Goal: Task Accomplishment & Management: Manage account settings

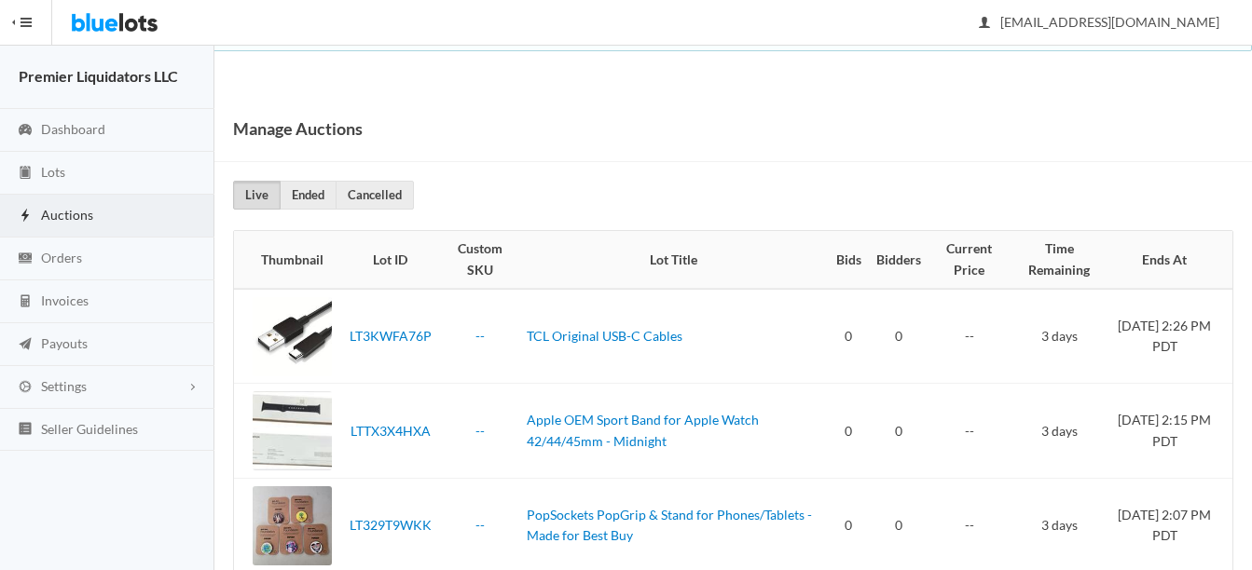
click at [61, 217] on span "Auctions" at bounding box center [67, 215] width 52 height 16
click at [46, 164] on span "Lots" at bounding box center [53, 172] width 24 height 16
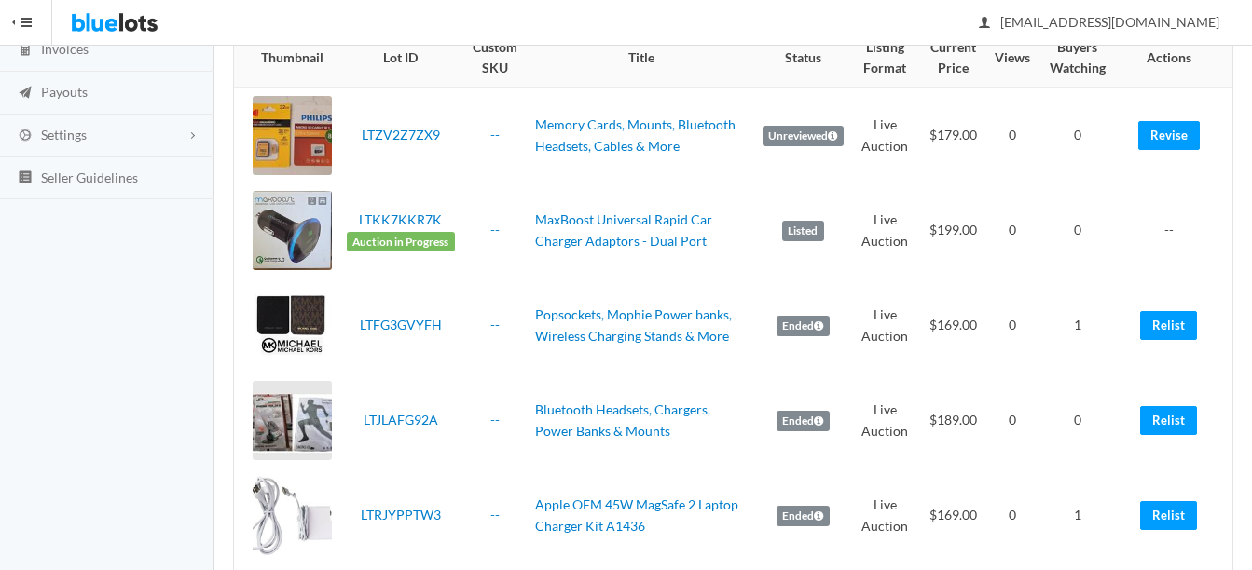
scroll to position [280, 0]
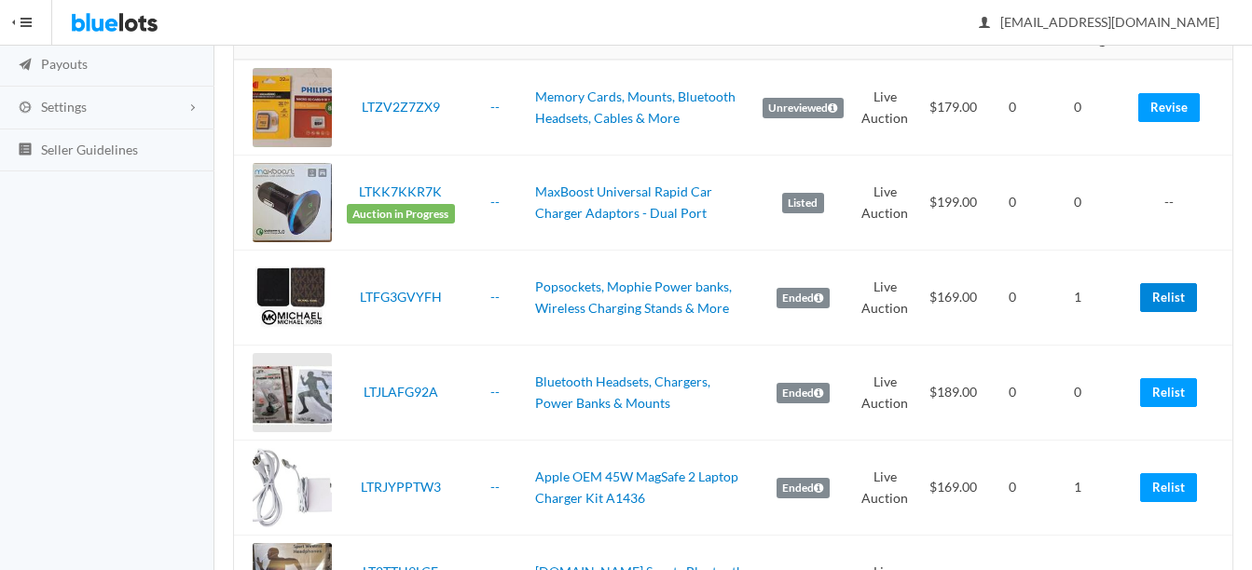
click at [1172, 302] on link "Relist" at bounding box center [1168, 297] width 57 height 29
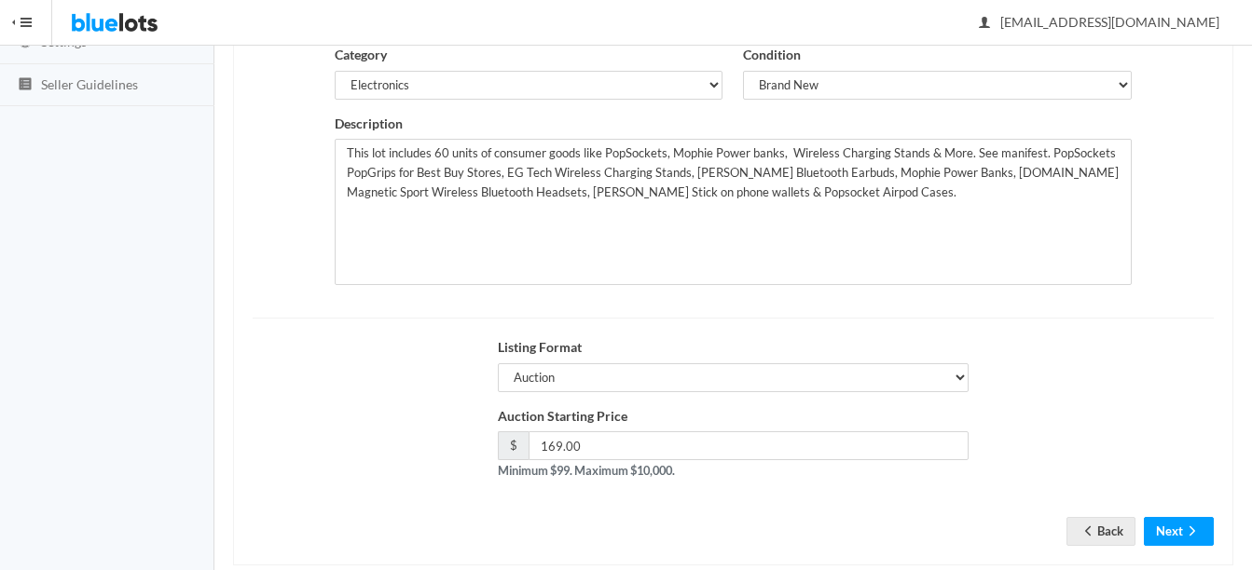
scroll to position [378, 0]
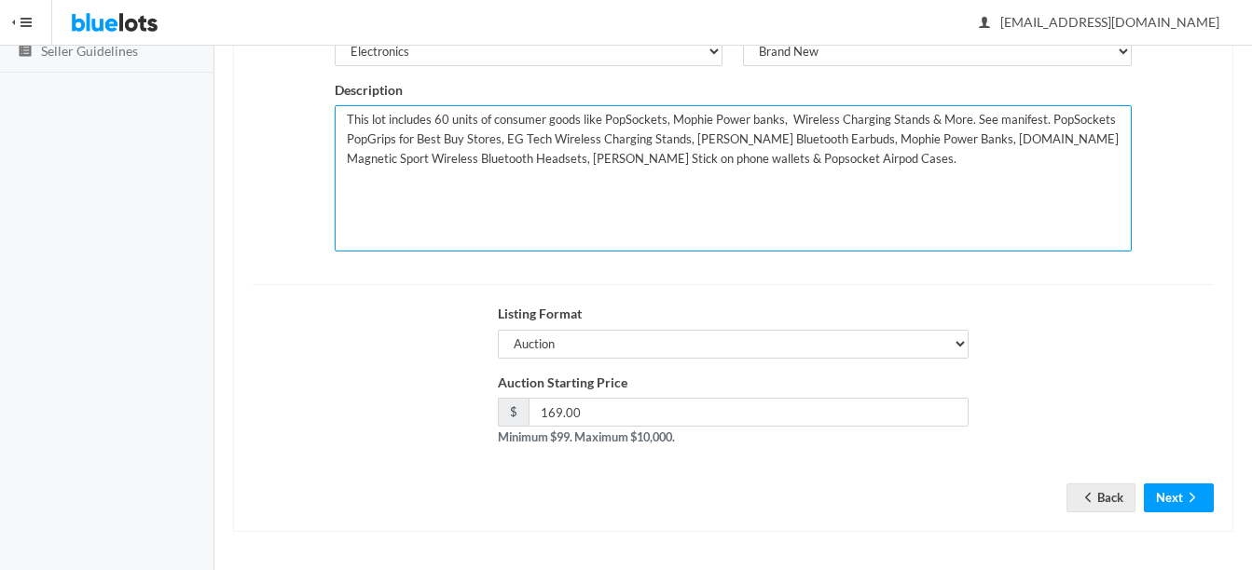
click at [440, 117] on textarea "This lot includes 60 units of consumer goods like PopSockets, Mophie Power bank…" at bounding box center [733, 178] width 797 height 146
type textarea "This lot includes 70 units of consumer goods like PopSockets, Mophie Power bank…"
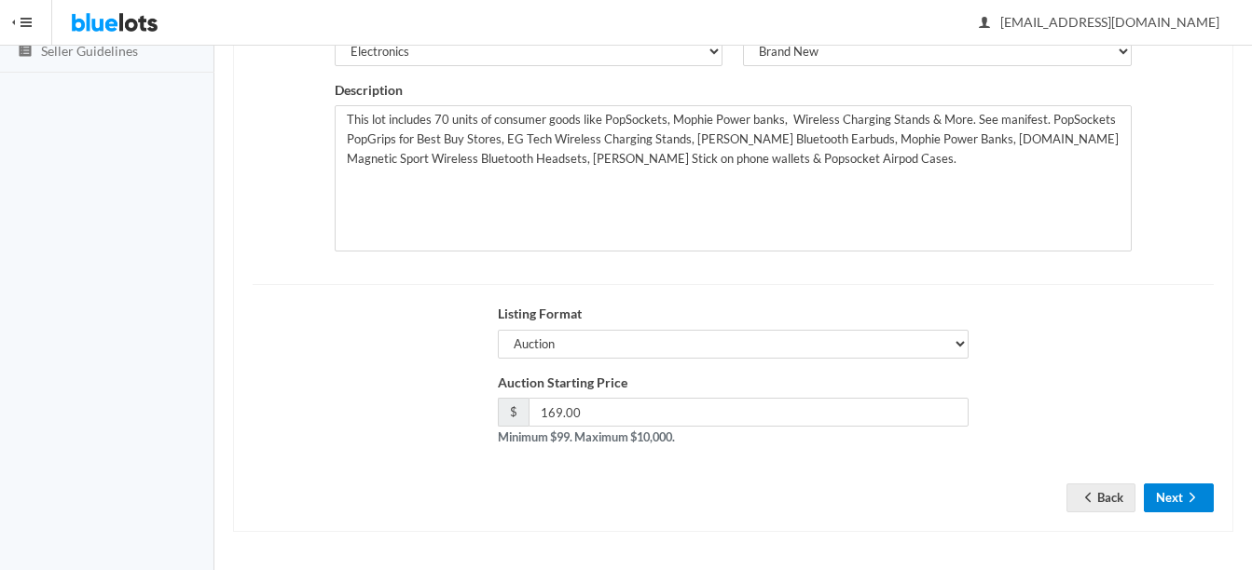
click at [1191, 498] on icon "arrow forward" at bounding box center [1192, 497] width 19 height 15
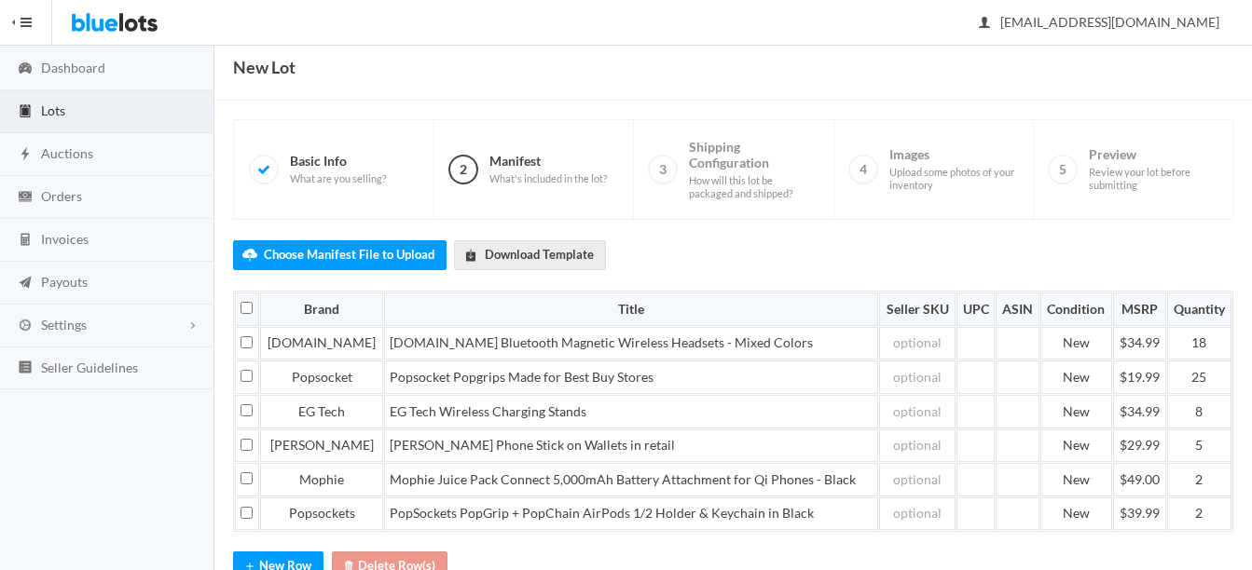
scroll to position [93, 0]
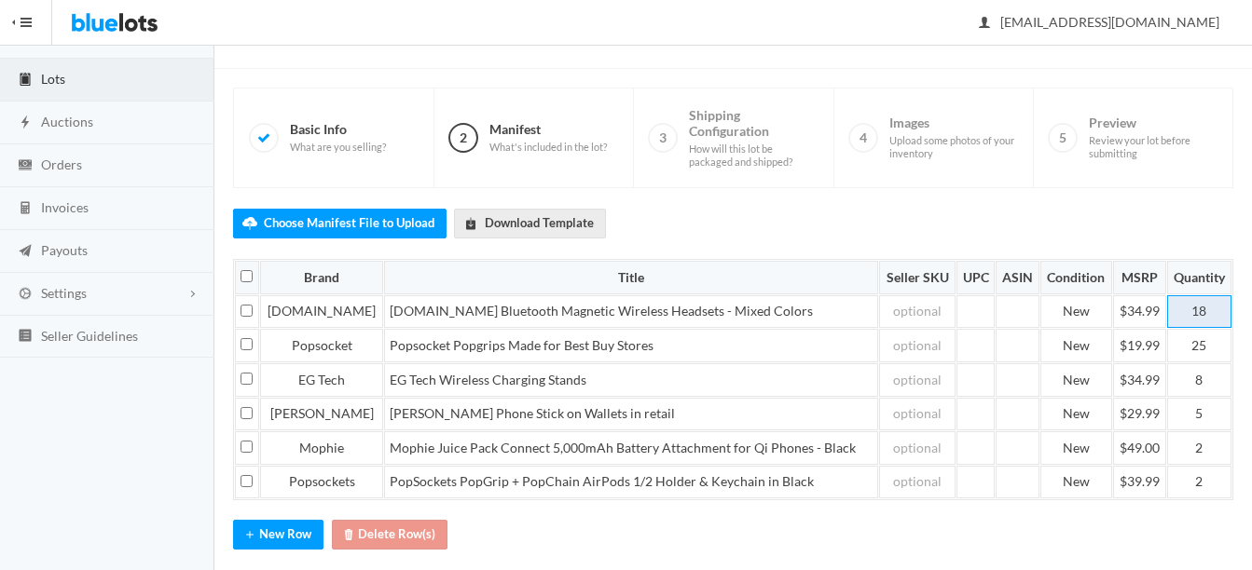
click at [1210, 311] on td "18" at bounding box center [1199, 312] width 64 height 34
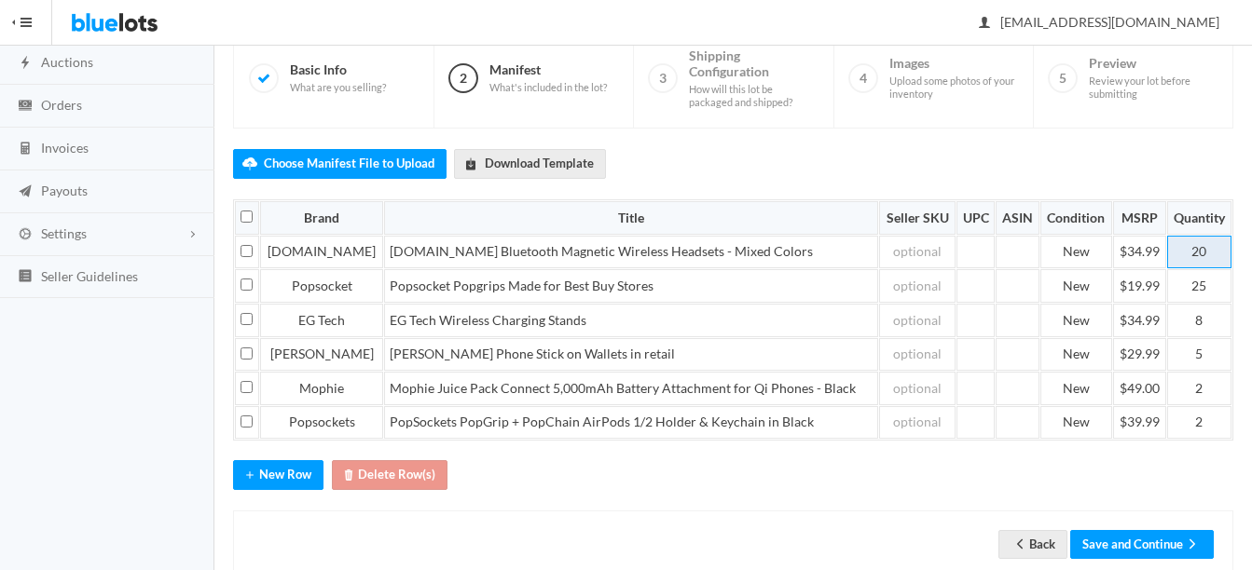
scroll to position [186, 0]
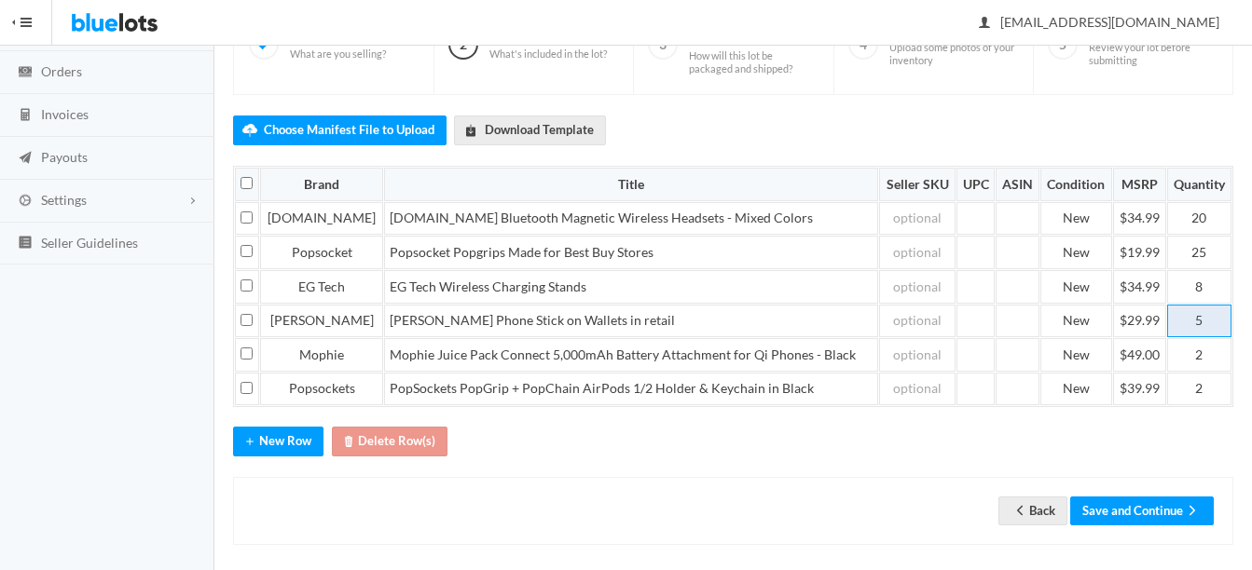
click at [1207, 317] on td "5" at bounding box center [1199, 322] width 64 height 34
click at [1214, 446] on div "Choose Manifest File to Upload Download Template Brand Title Seller SKU UPC ASI…" at bounding box center [733, 320] width 1000 height 451
click at [1215, 283] on td "8" at bounding box center [1199, 287] width 64 height 34
click at [1215, 455] on div "Choose Manifest File to Upload Download Template Brand Title Seller SKU UPC ASI…" at bounding box center [733, 320] width 1000 height 451
click at [1209, 358] on td "2" at bounding box center [1199, 355] width 64 height 34
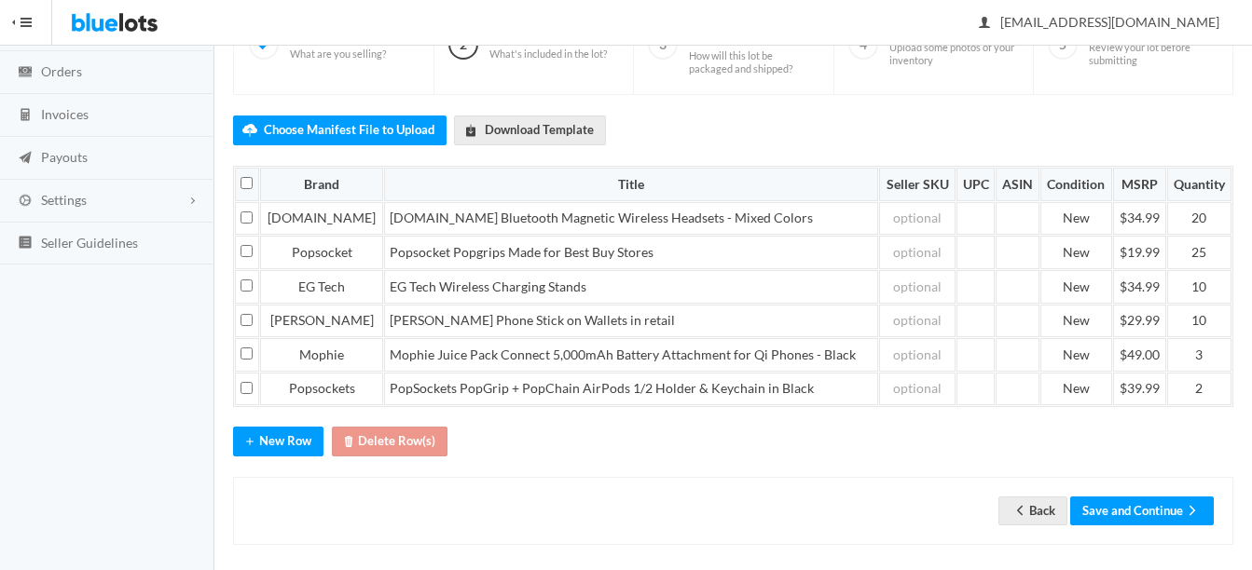
click at [1173, 450] on div "Choose Manifest File to Upload Download Template Brand Title Seller SKU UPC ASI…" at bounding box center [733, 320] width 1000 height 451
click at [1157, 505] on button "Save and Continue" at bounding box center [1142, 511] width 144 height 29
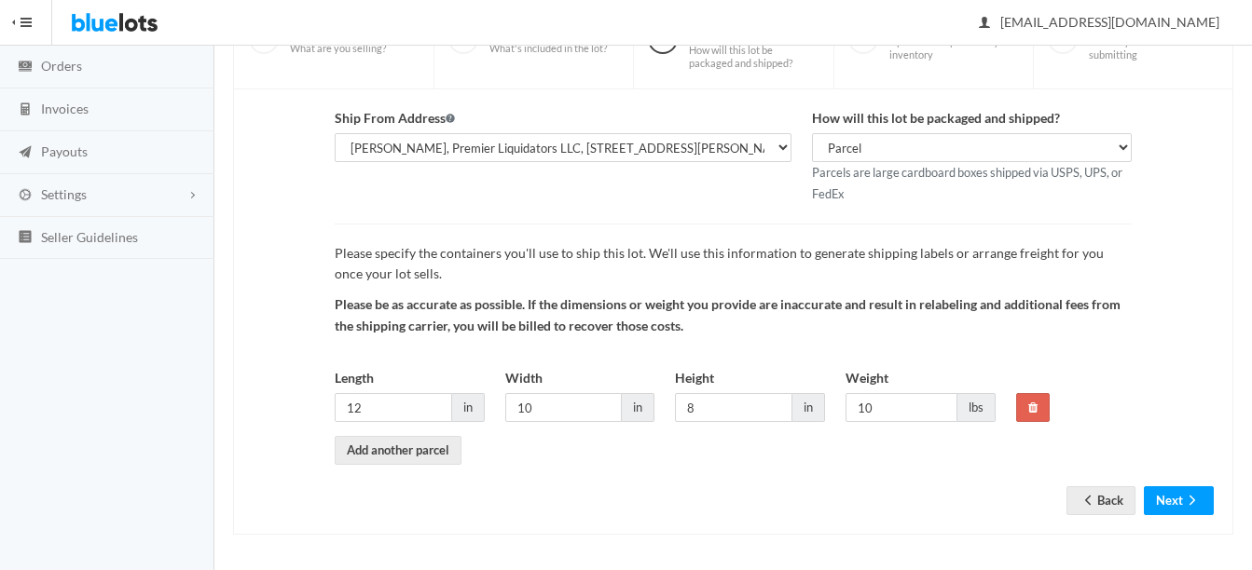
scroll to position [195, 0]
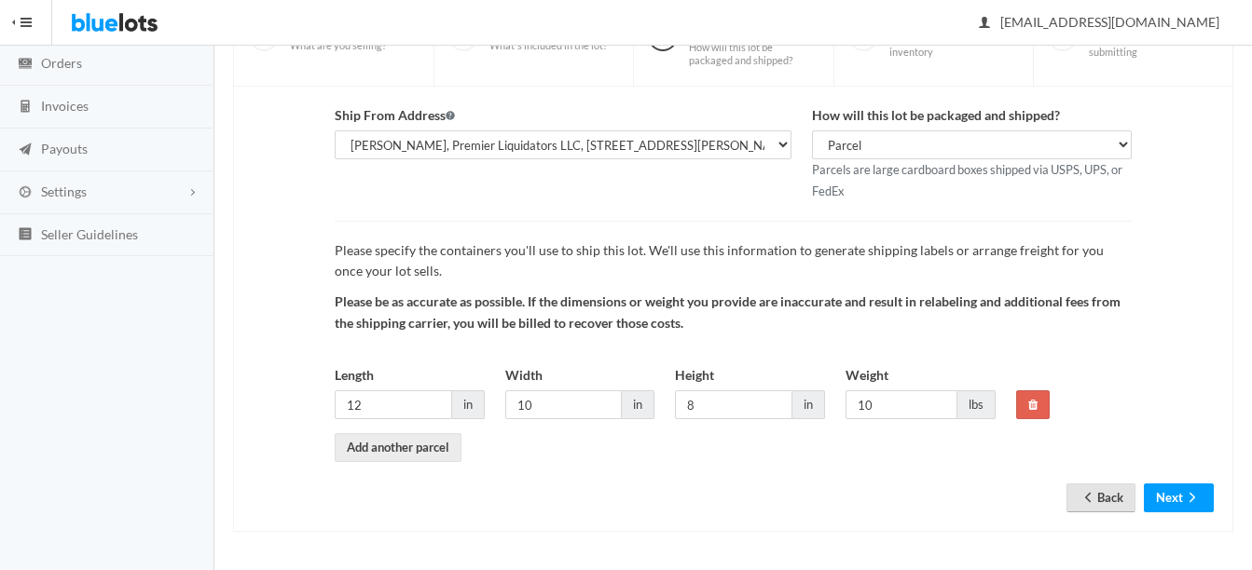
click at [1100, 501] on link "Back" at bounding box center [1100, 498] width 69 height 29
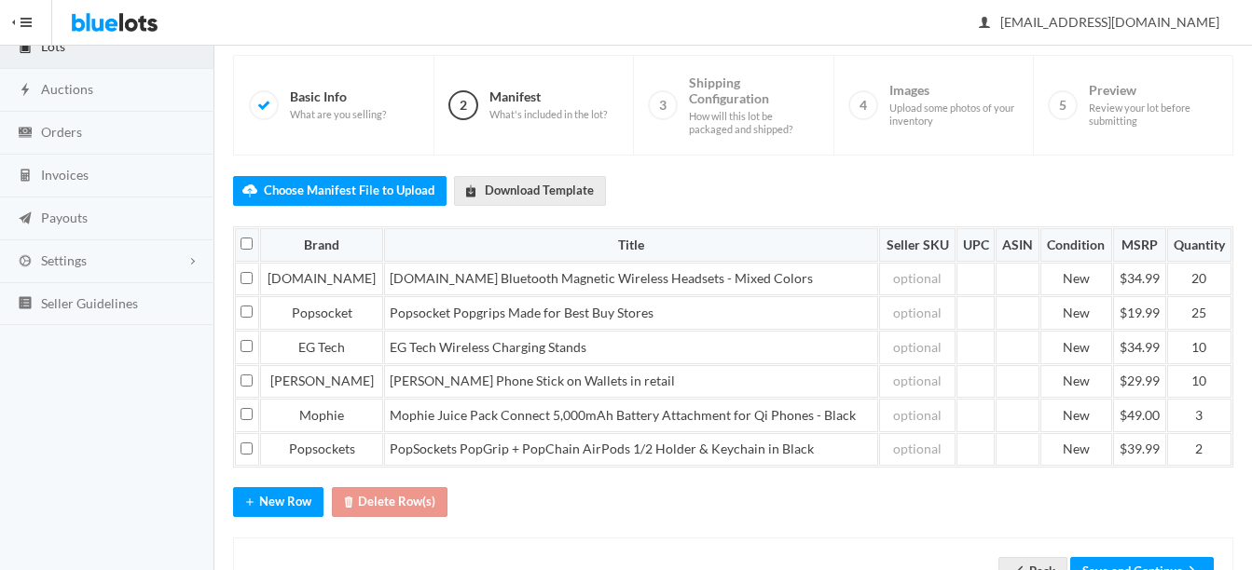
scroll to position [199, 0]
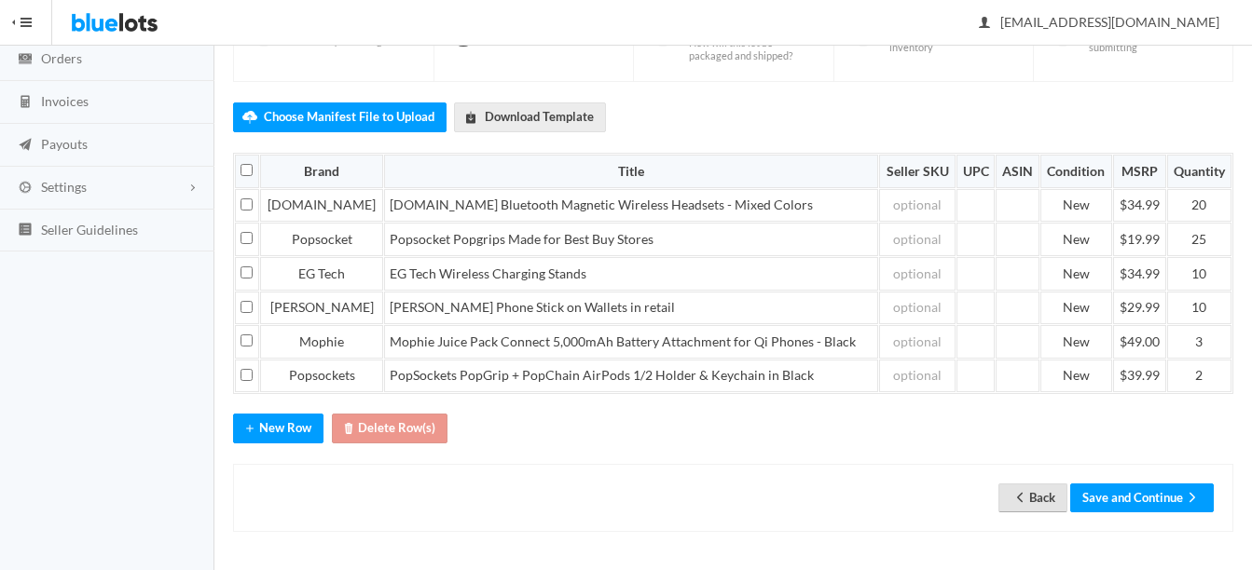
click at [1023, 489] on link "Back" at bounding box center [1032, 498] width 69 height 29
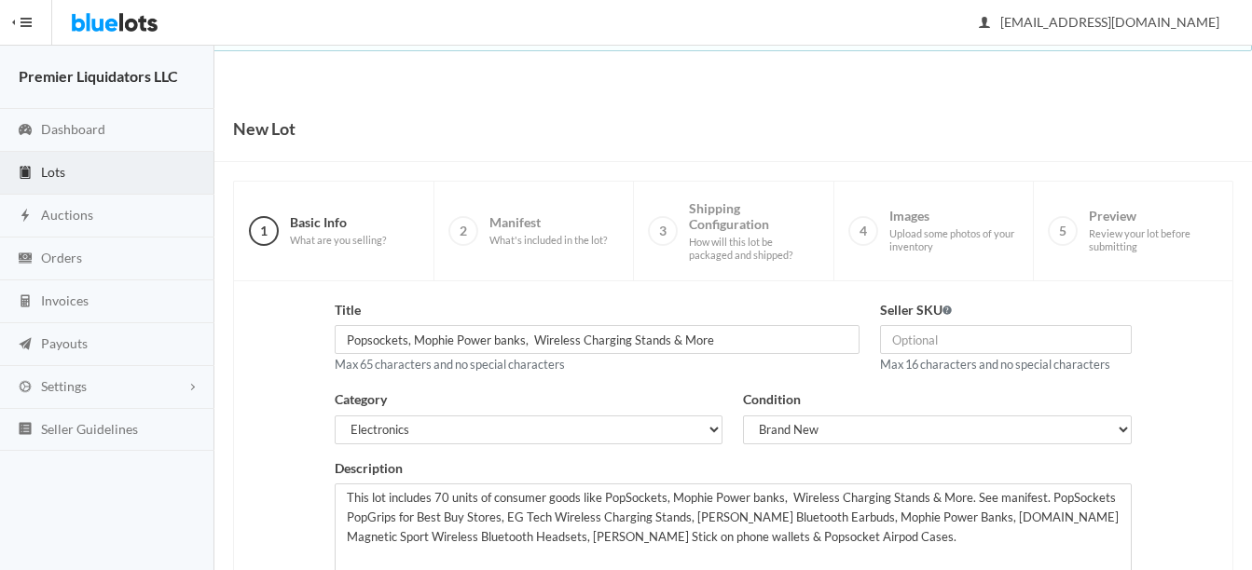
scroll to position [373, 0]
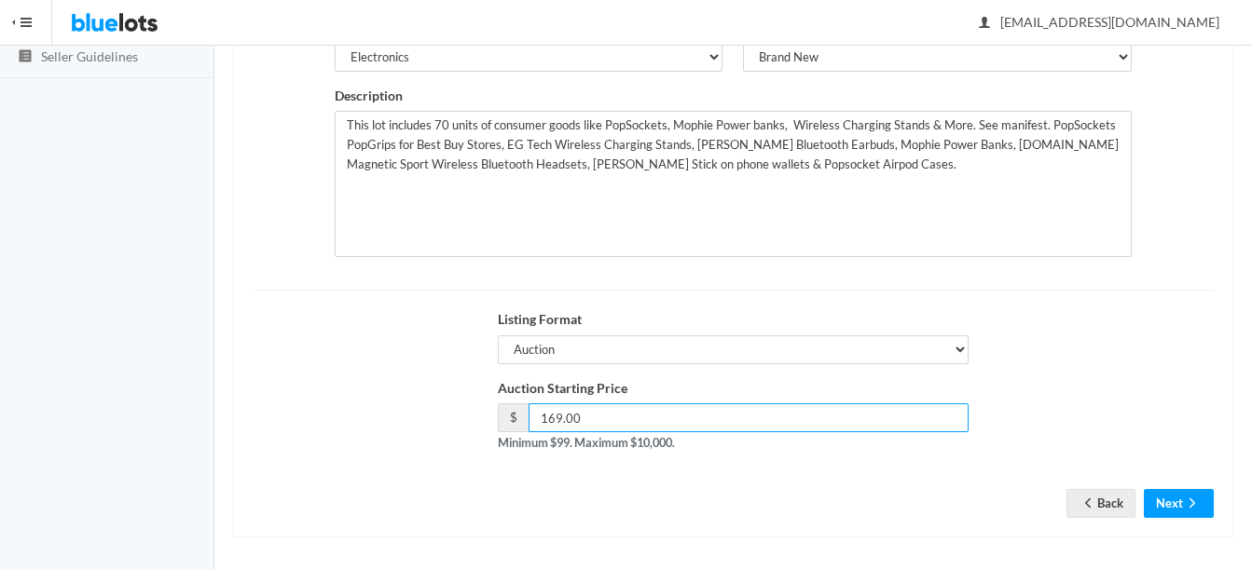
click at [556, 417] on input "169.00" at bounding box center [748, 418] width 440 height 29
type input "179.00"
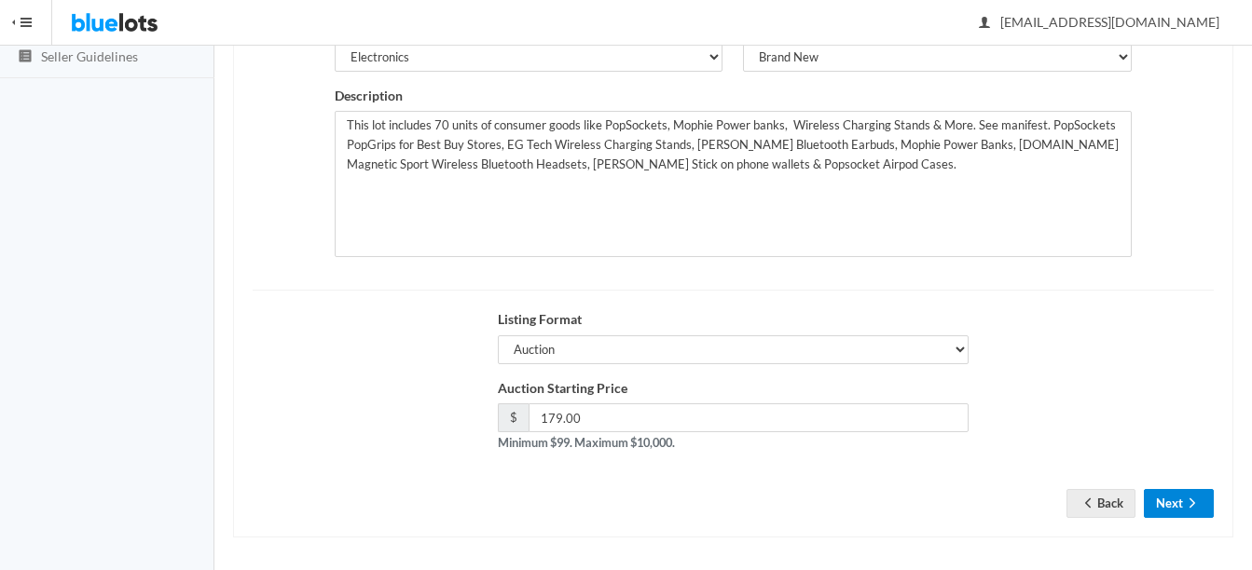
click at [1182, 510] on button "Next" at bounding box center [1179, 503] width 70 height 29
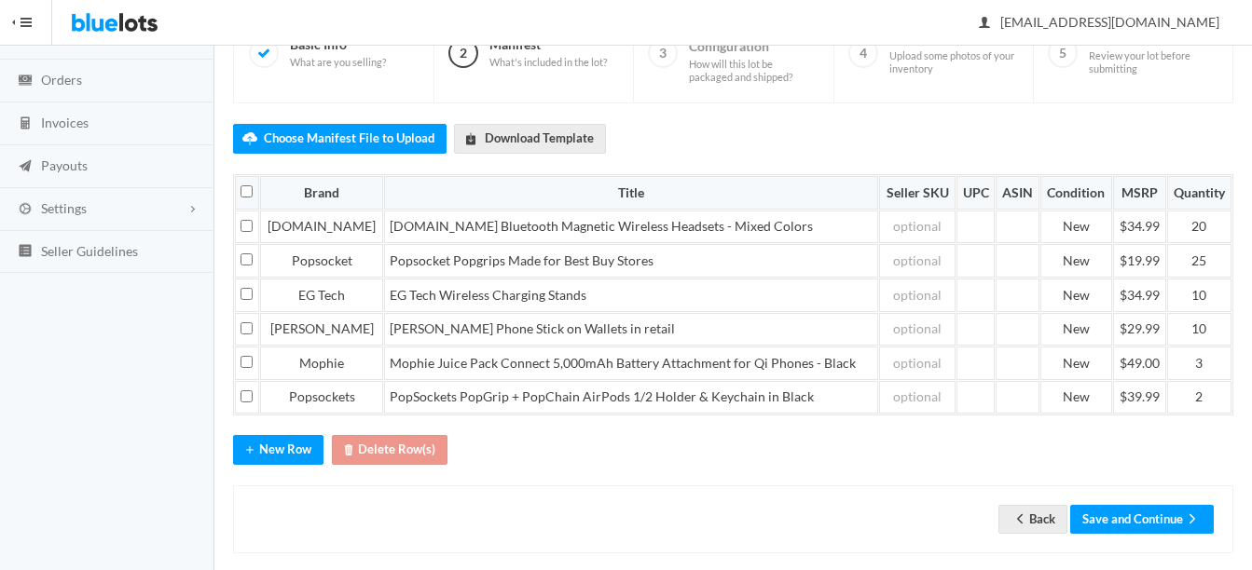
scroll to position [199, 0]
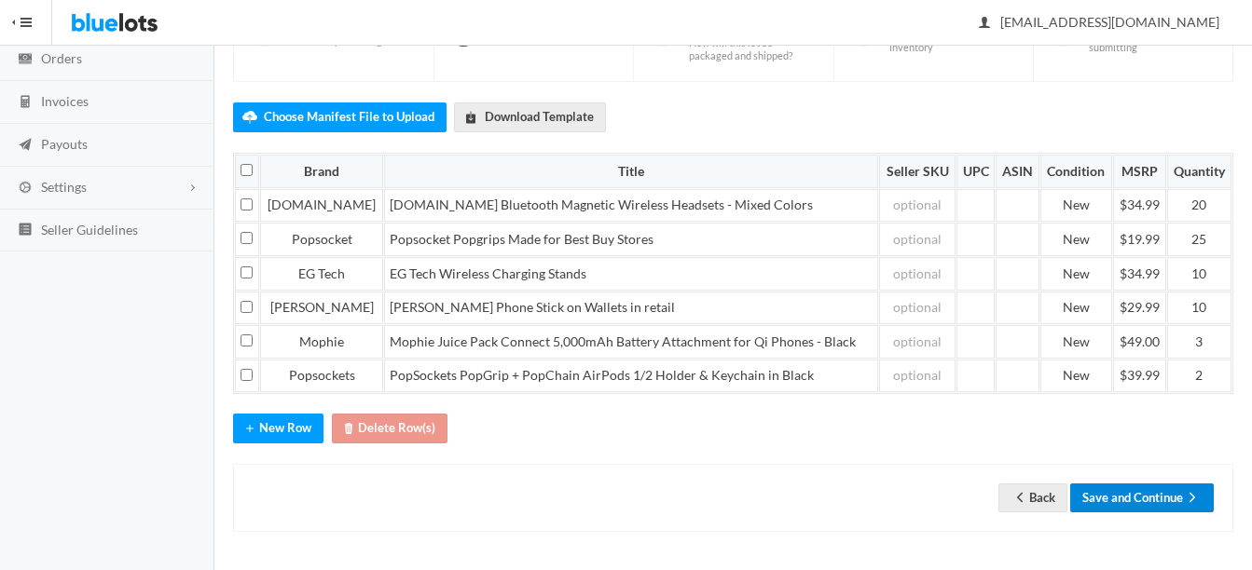
click at [1161, 496] on button "Save and Continue" at bounding box center [1142, 498] width 144 height 29
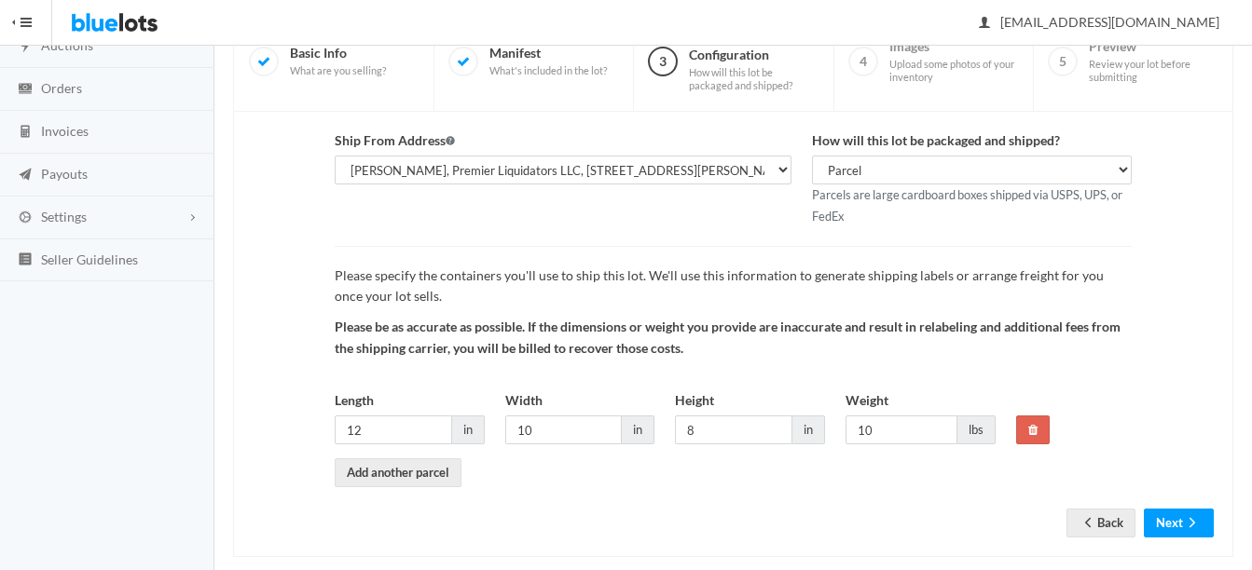
scroll to position [195, 0]
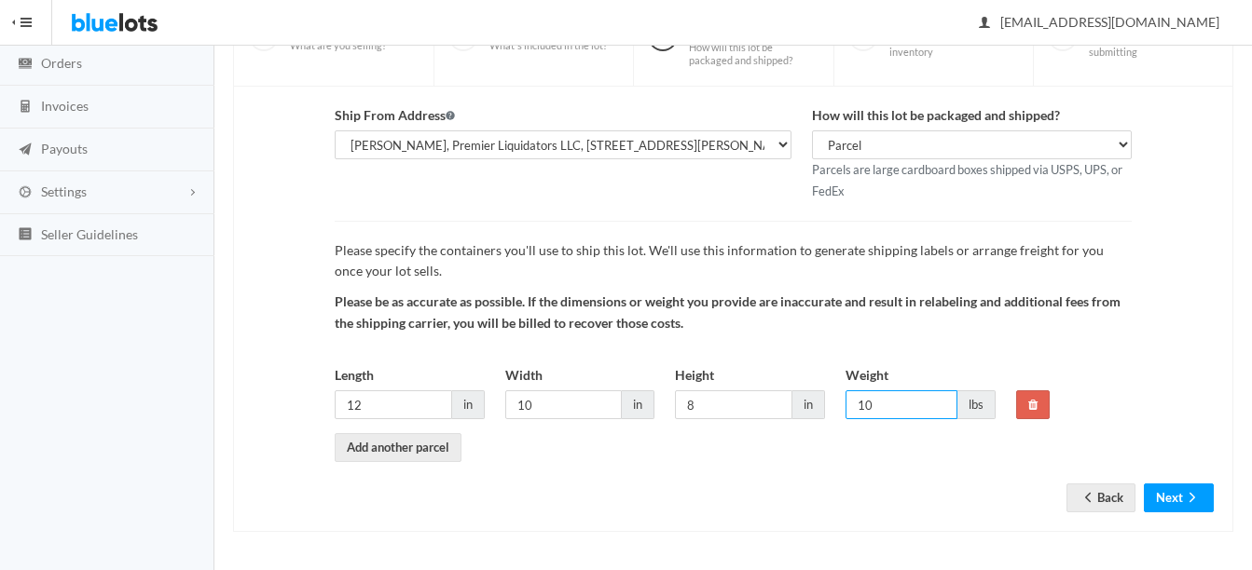
click at [883, 410] on input "10" at bounding box center [901, 405] width 112 height 29
type input "14"
click at [725, 415] on input "8" at bounding box center [733, 405] width 117 height 29
type input "10"
click at [1207, 494] on button "Next" at bounding box center [1179, 498] width 70 height 29
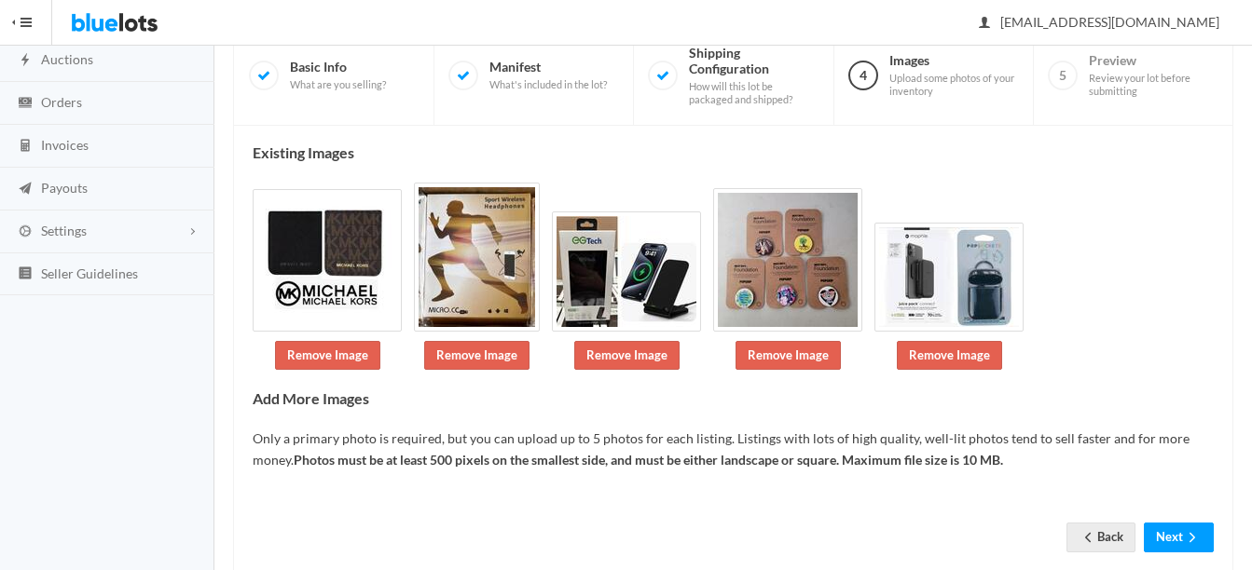
scroll to position [196, 0]
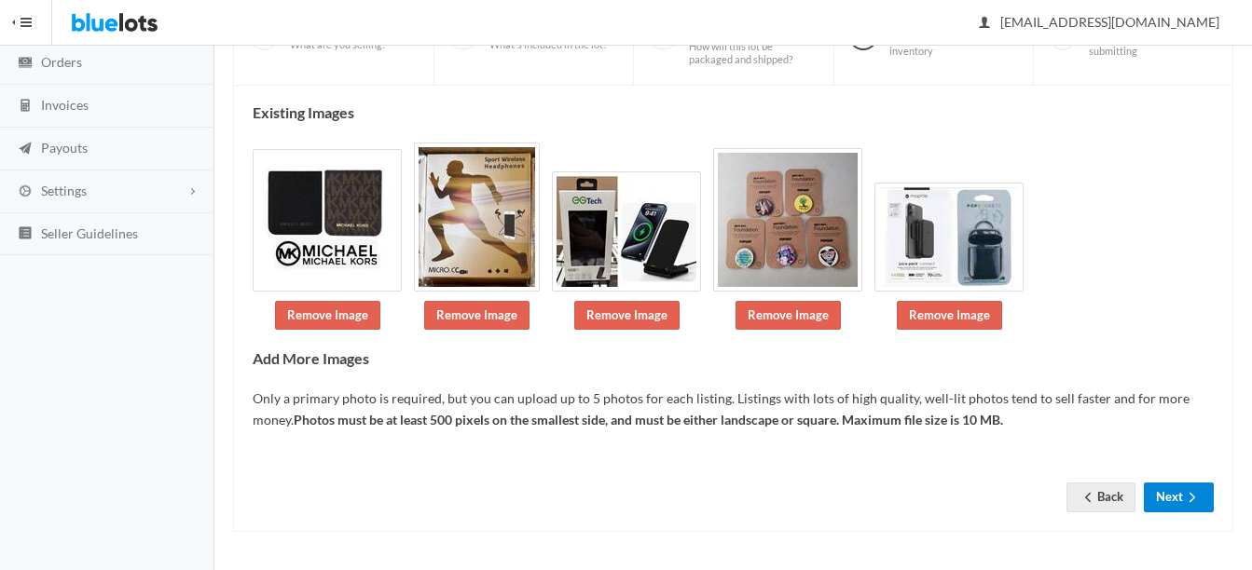
click at [1187, 504] on icon "arrow forward" at bounding box center [1192, 497] width 19 height 15
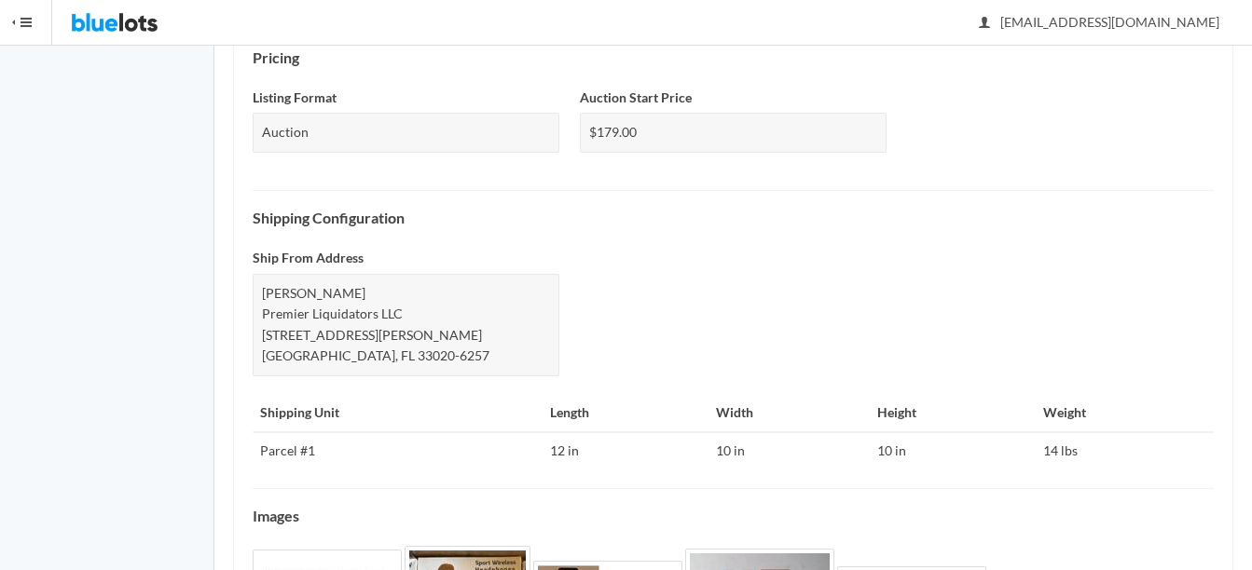
scroll to position [864, 0]
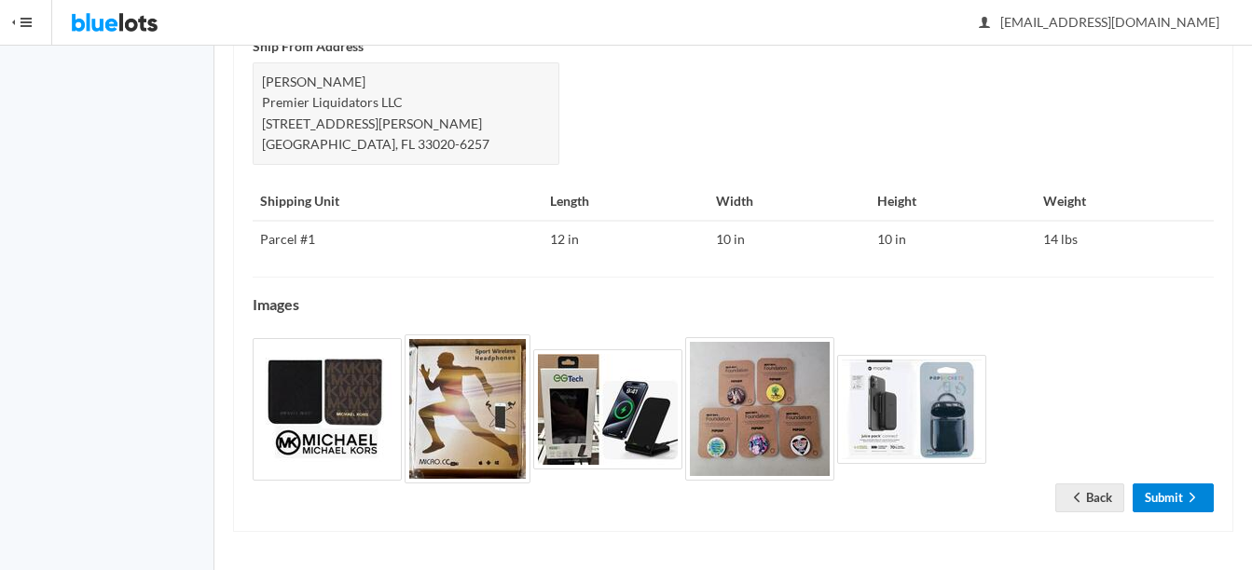
click at [1173, 492] on link "Submit" at bounding box center [1172, 498] width 81 height 29
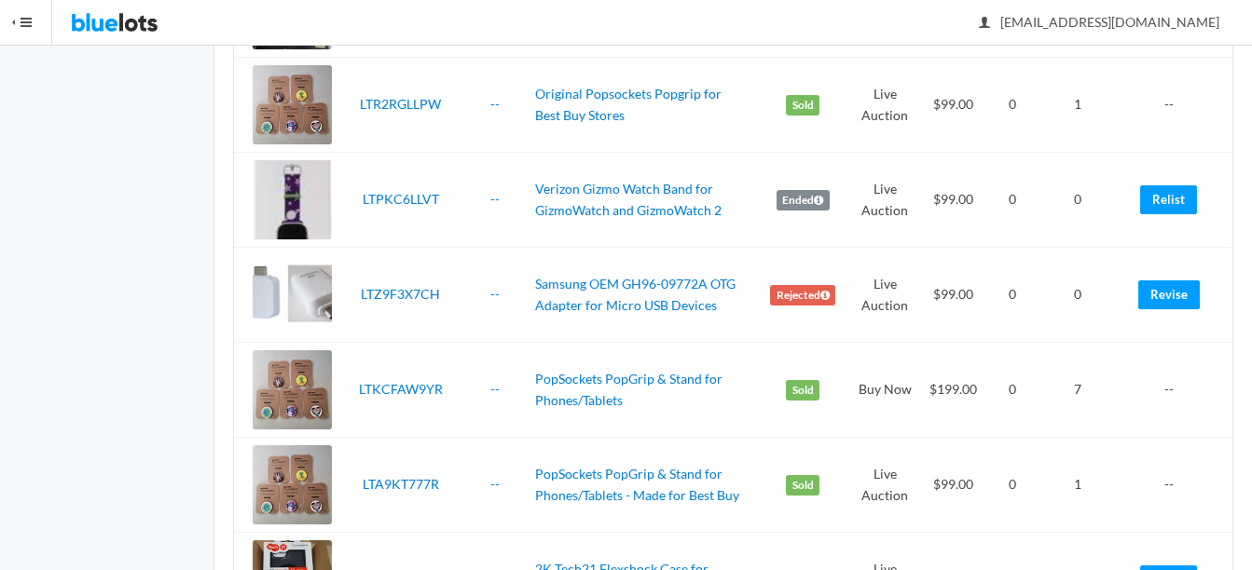
scroll to position [4194, 0]
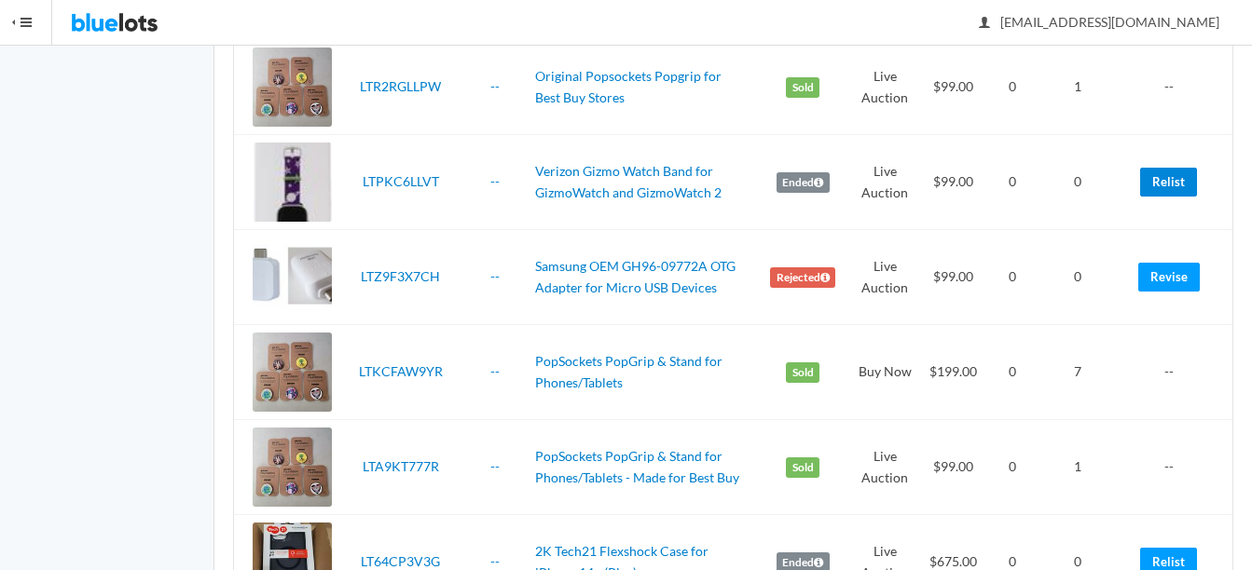
click at [1172, 185] on link "Relist" at bounding box center [1168, 182] width 57 height 29
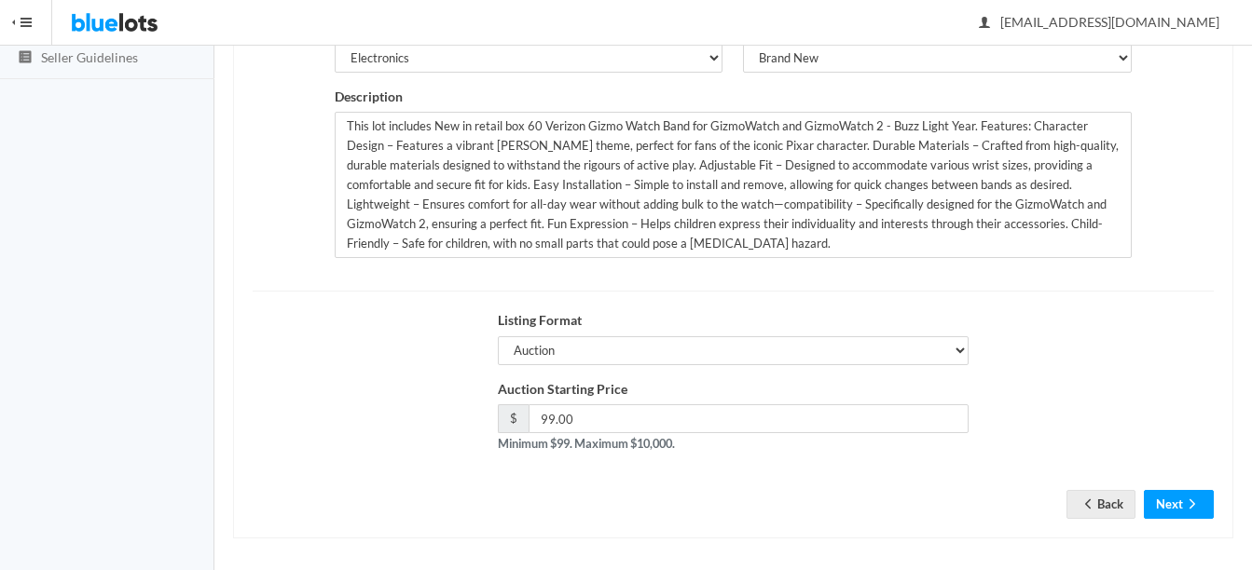
scroll to position [373, 0]
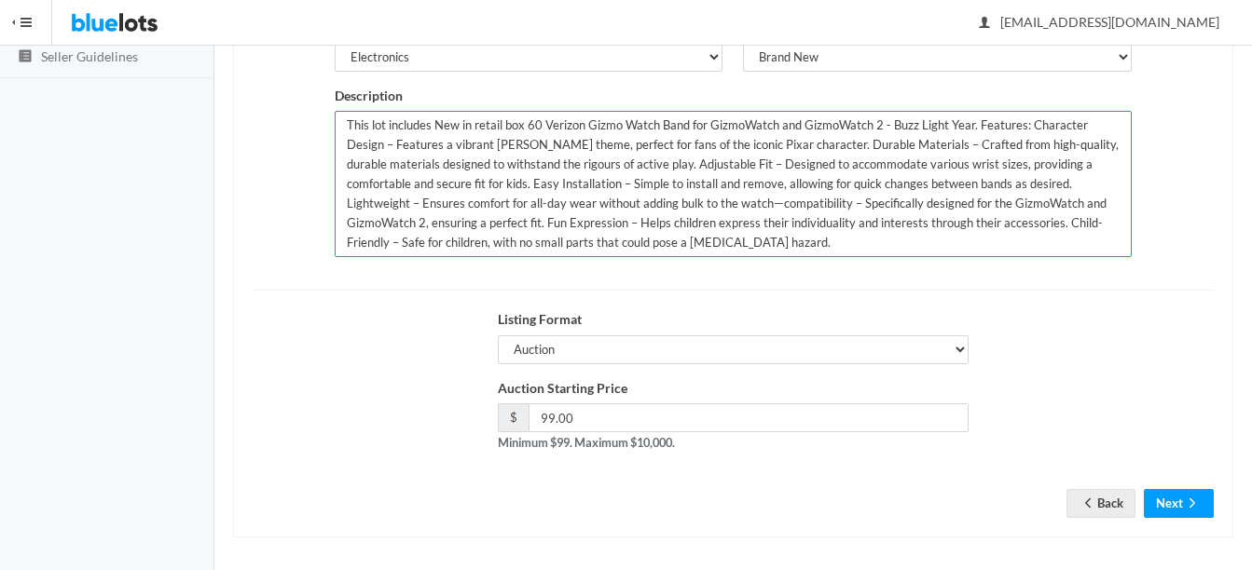
click at [539, 122] on textarea "This lot includes New in retail box 60 Verizon Gizmo Watch Band for GizmoWatch …" at bounding box center [733, 184] width 797 height 146
type textarea "This lot includes New in retail box 65 Verizon Gizmo Watch Band for GizmoWatch …"
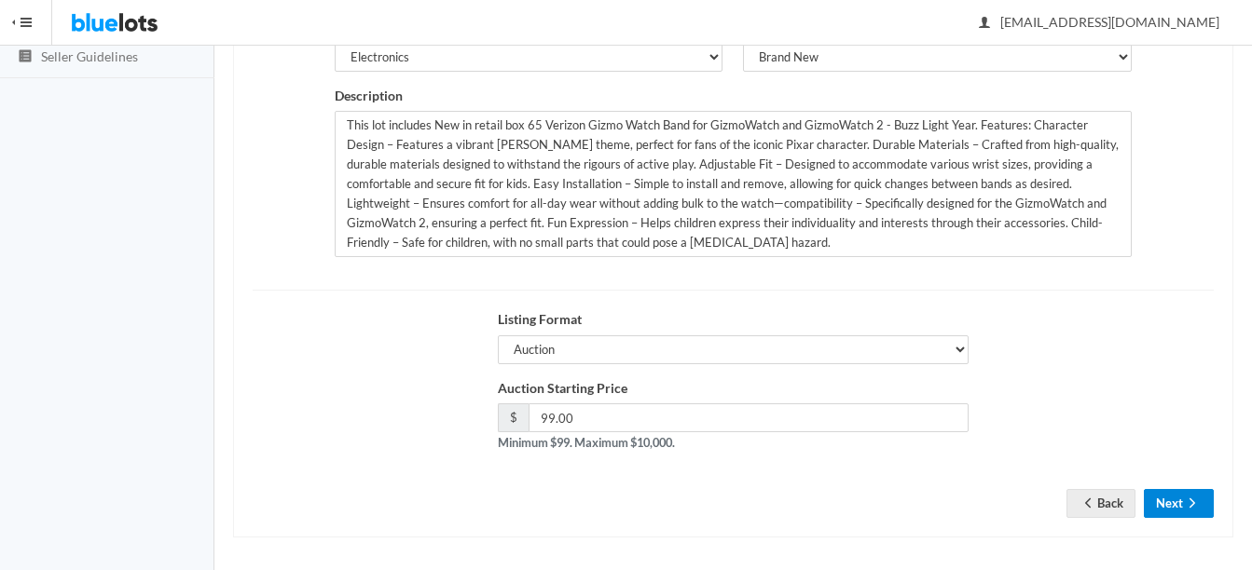
click at [1196, 514] on button "Next" at bounding box center [1179, 503] width 70 height 29
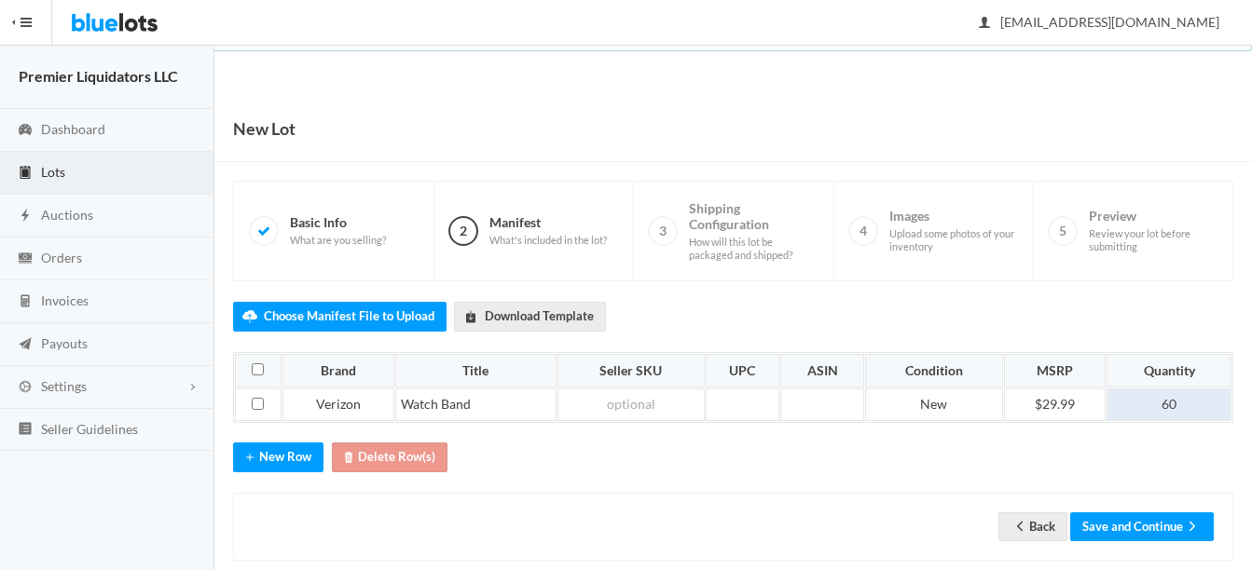
click at [1187, 399] on td "60" at bounding box center [1168, 406] width 125 height 34
click at [1163, 547] on div "Back Save and Continue" at bounding box center [733, 527] width 1000 height 68
click at [1143, 522] on button "Save and Continue" at bounding box center [1142, 527] width 144 height 29
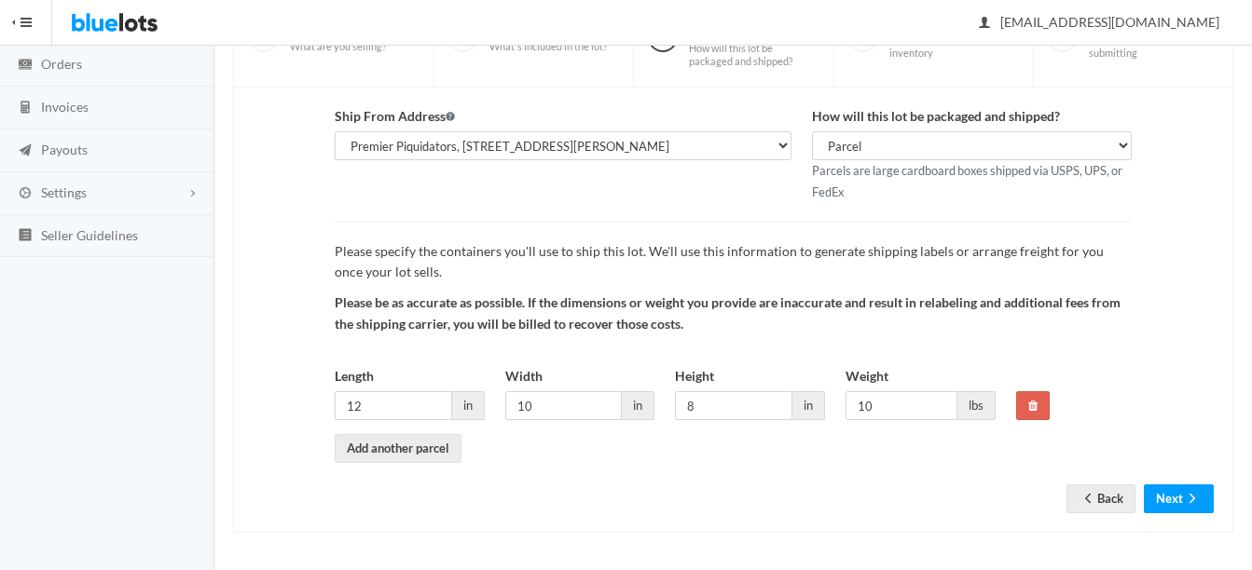
scroll to position [195, 0]
click at [886, 407] on input "10" at bounding box center [901, 405] width 112 height 29
type input "1"
type input "7"
click at [402, 409] on input "12" at bounding box center [393, 405] width 117 height 29
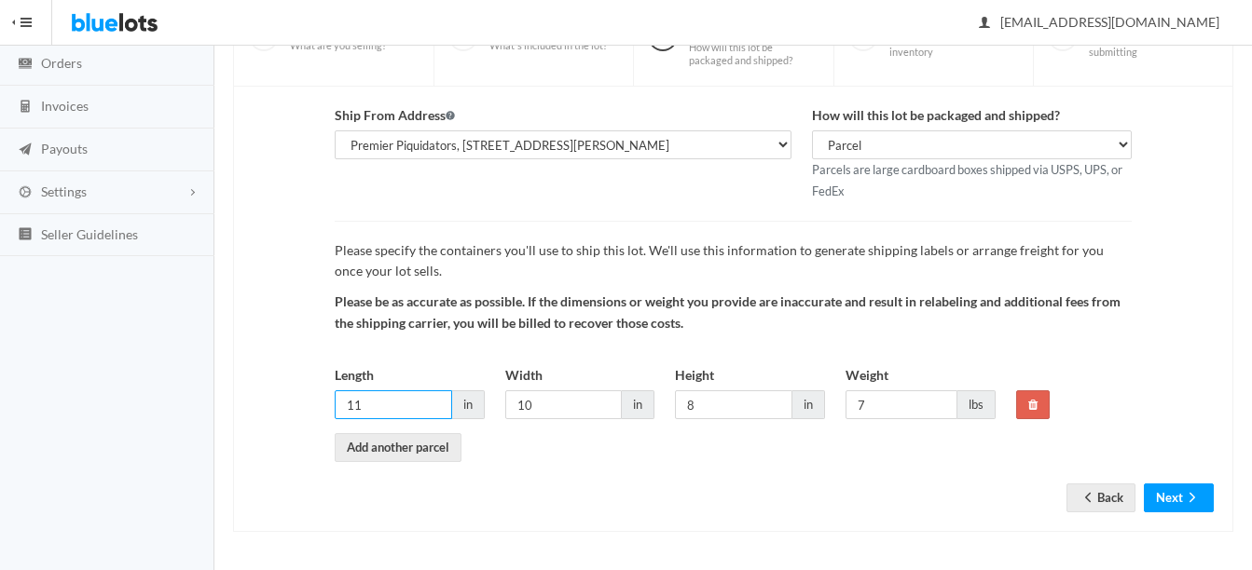
type input "1"
type input "10"
type input "8"
type input "6"
click at [442, 400] on input "10" at bounding box center [393, 405] width 117 height 29
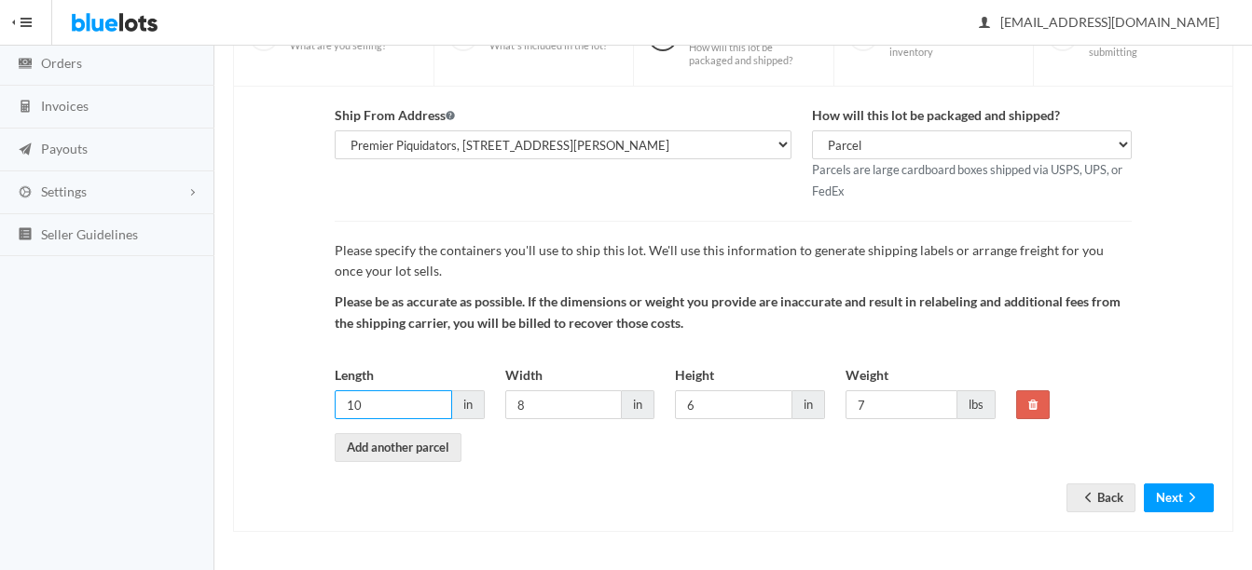
type input "1"
type input "8"
click at [960, 487] on div "Ship From Address Premier Liquidatores, 398 E Dania Beach Blvd Ste 182BLBD, Dan…" at bounding box center [733, 308] width 961 height 407
click at [898, 403] on input "7" at bounding box center [901, 405] width 112 height 29
type input "6"
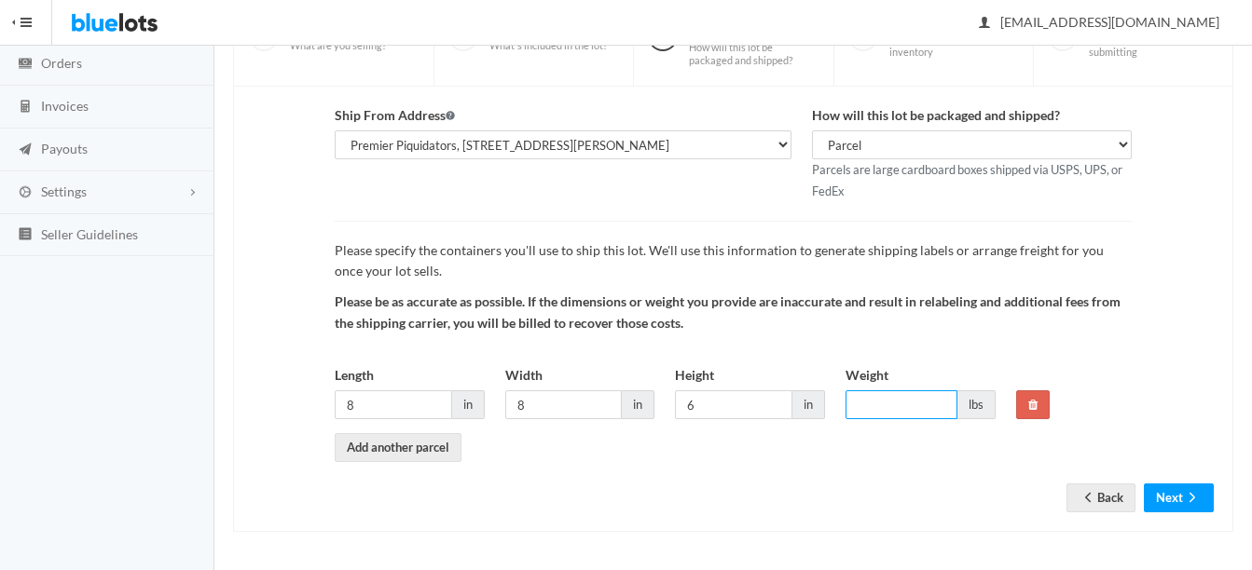
type input "7"
click at [1191, 494] on icon "arrow forward" at bounding box center [1192, 497] width 6 height 9
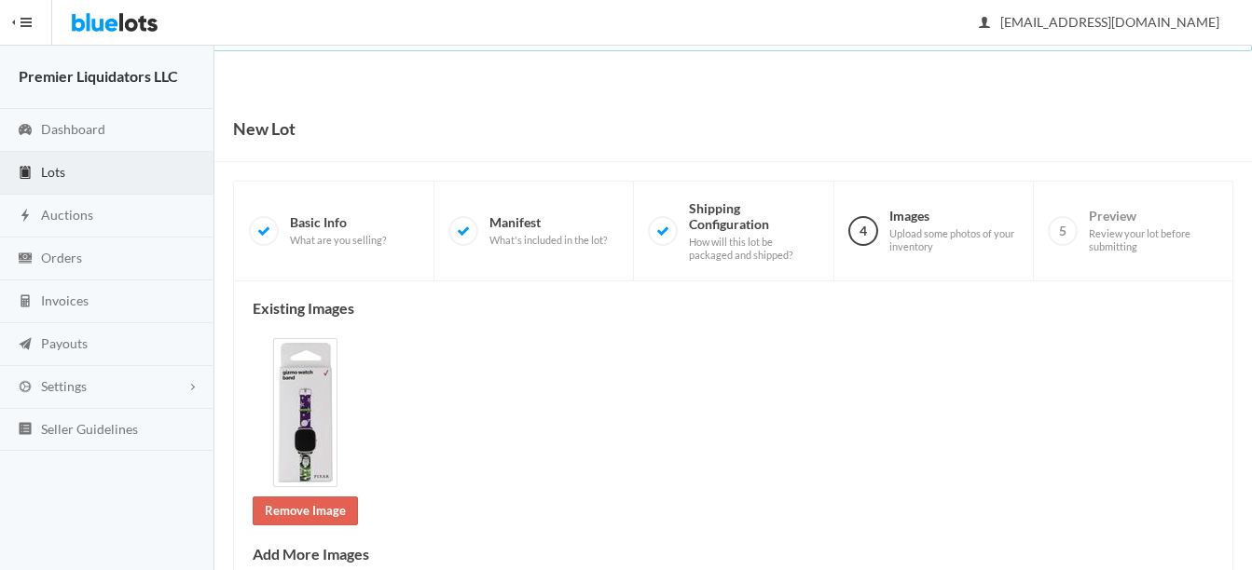
scroll to position [419, 0]
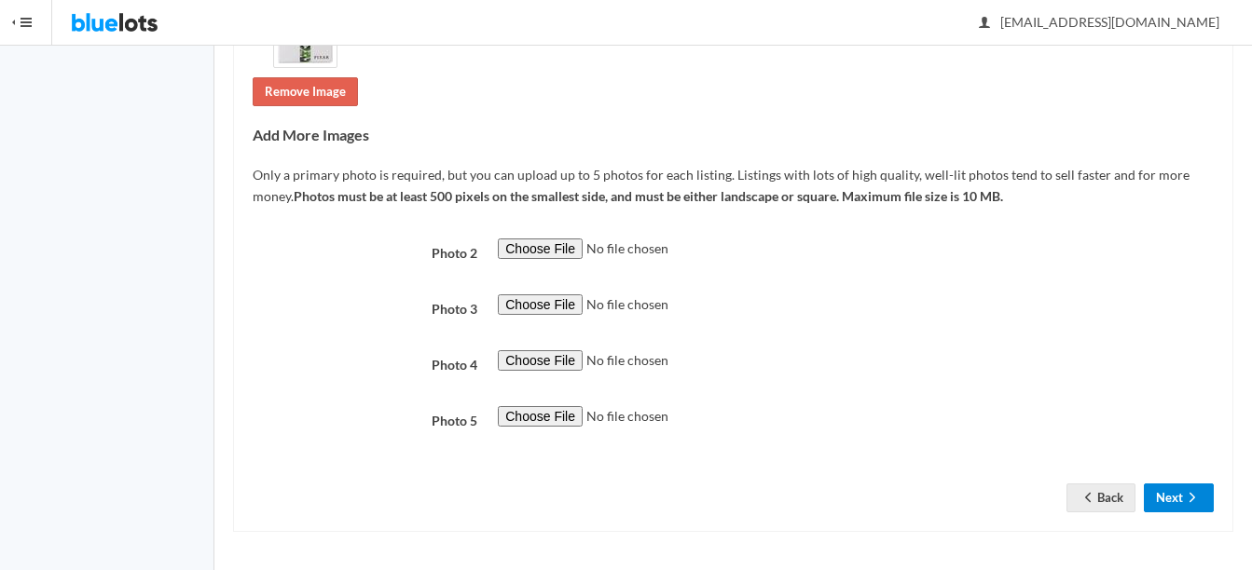
click at [1157, 492] on button "Next" at bounding box center [1179, 498] width 70 height 29
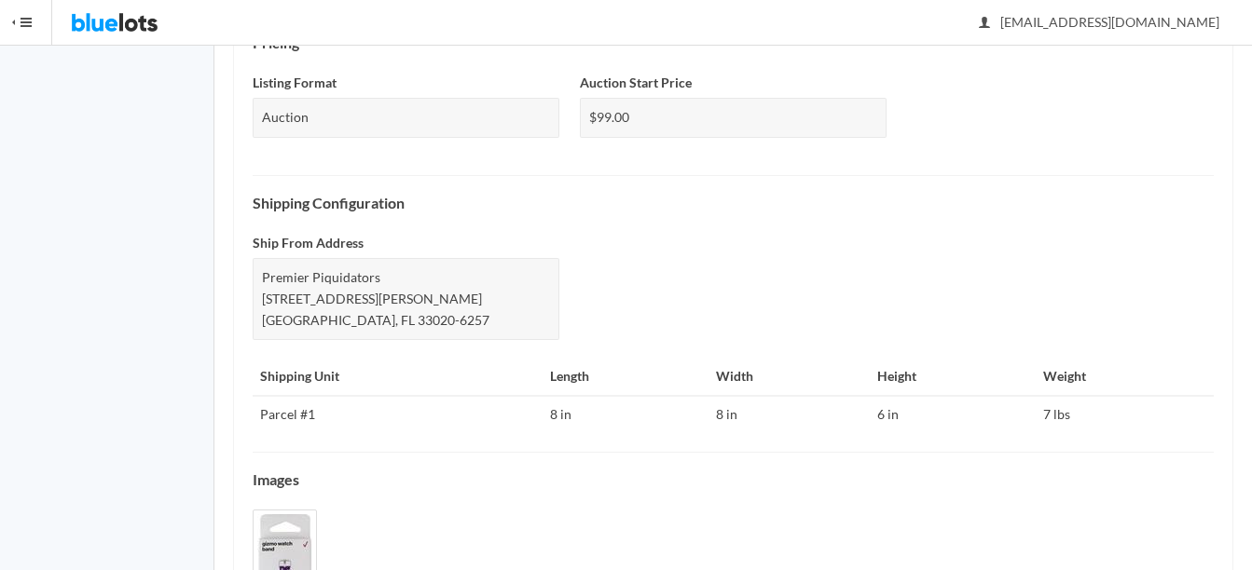
scroll to position [907, 0]
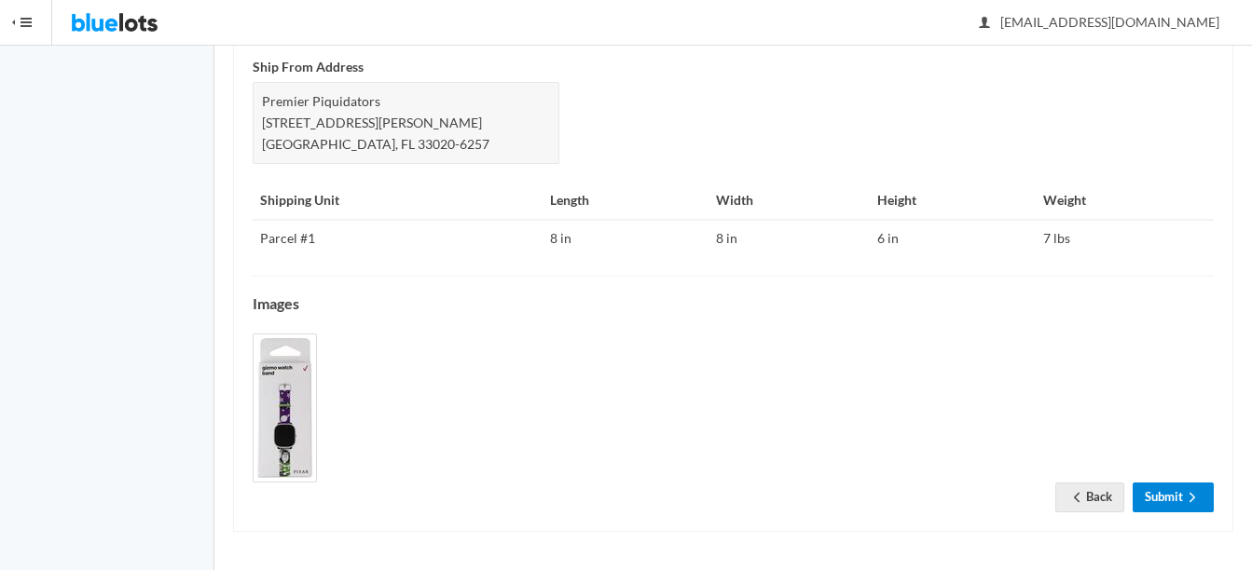
click at [1157, 493] on link "Submit" at bounding box center [1172, 497] width 81 height 29
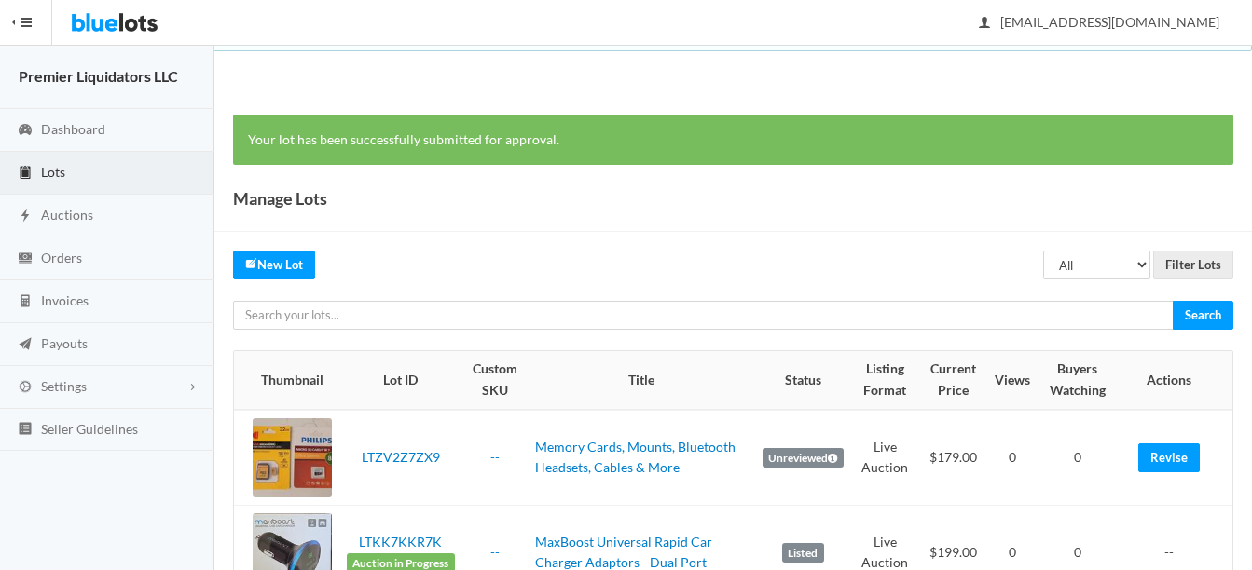
click at [46, 171] on span "Lots" at bounding box center [53, 172] width 24 height 16
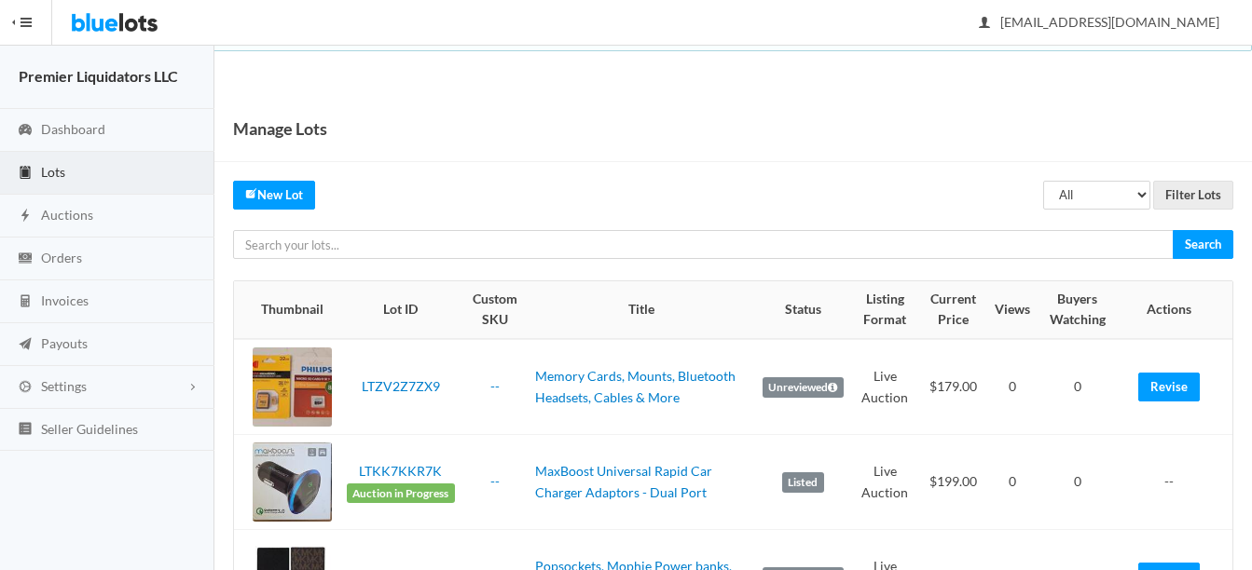
click at [46, 173] on span "Lots" at bounding box center [53, 172] width 24 height 16
click at [49, 219] on span "Auctions" at bounding box center [67, 215] width 52 height 16
